Goal: Transaction & Acquisition: Purchase product/service

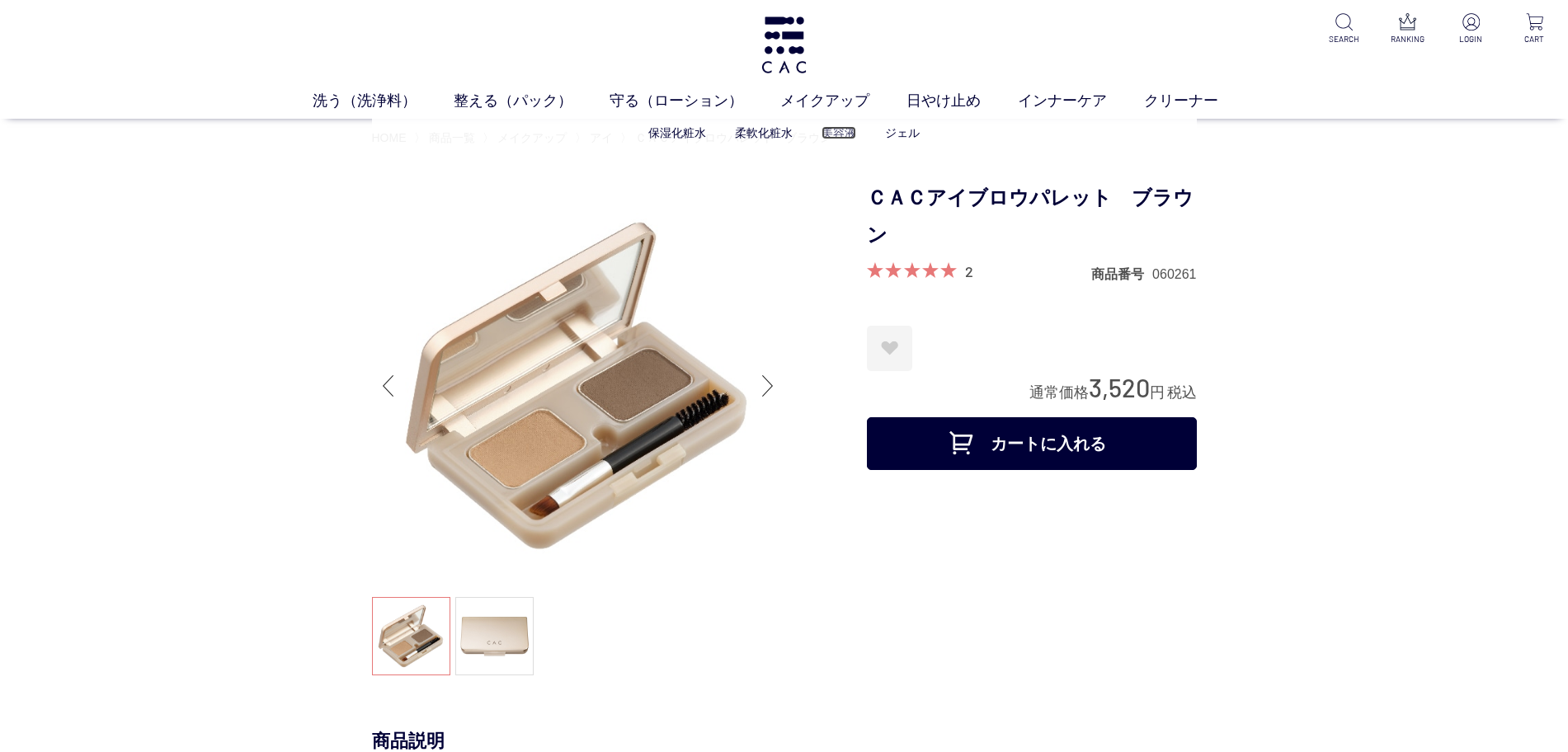
click at [828, 131] on link "美容液" at bounding box center [839, 133] width 35 height 13
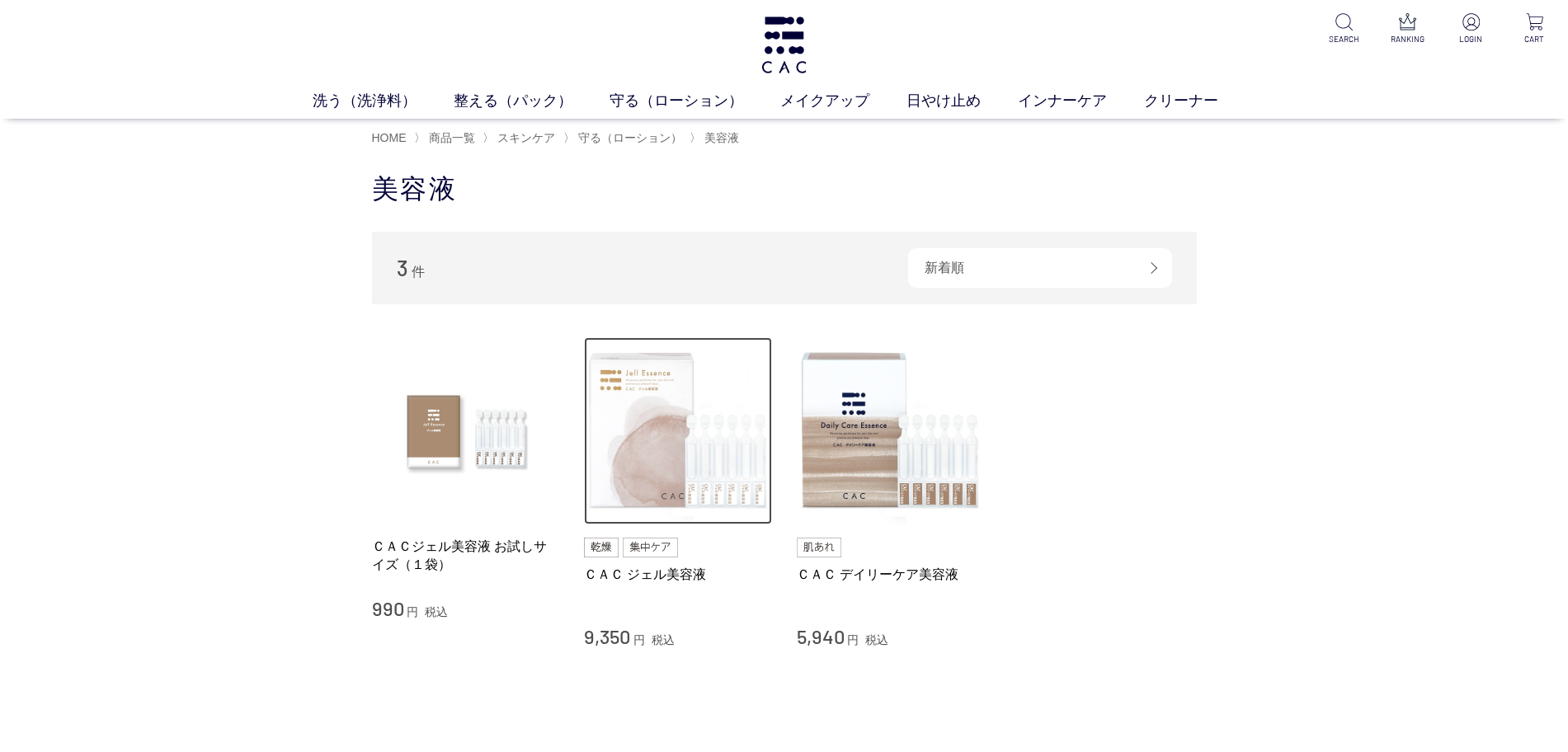
click at [691, 466] on img at bounding box center [678, 431] width 189 height 188
